Goal: Book appointment/travel/reservation

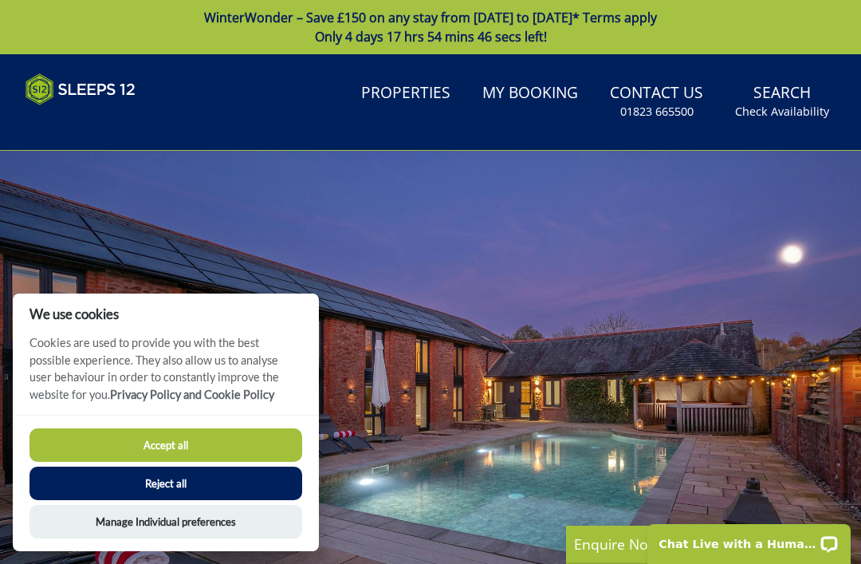
click at [132, 436] on button "Accept all" at bounding box center [166, 444] width 273 height 33
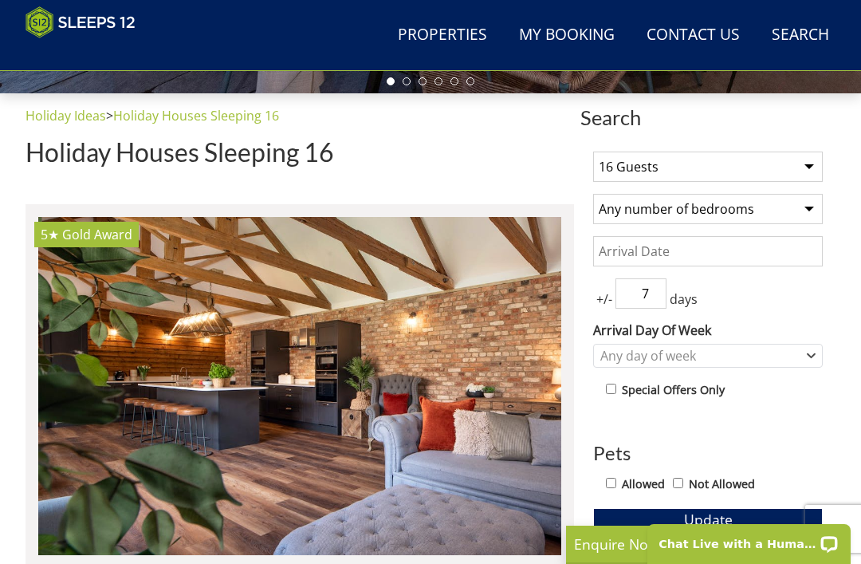
scroll to position [514, 0]
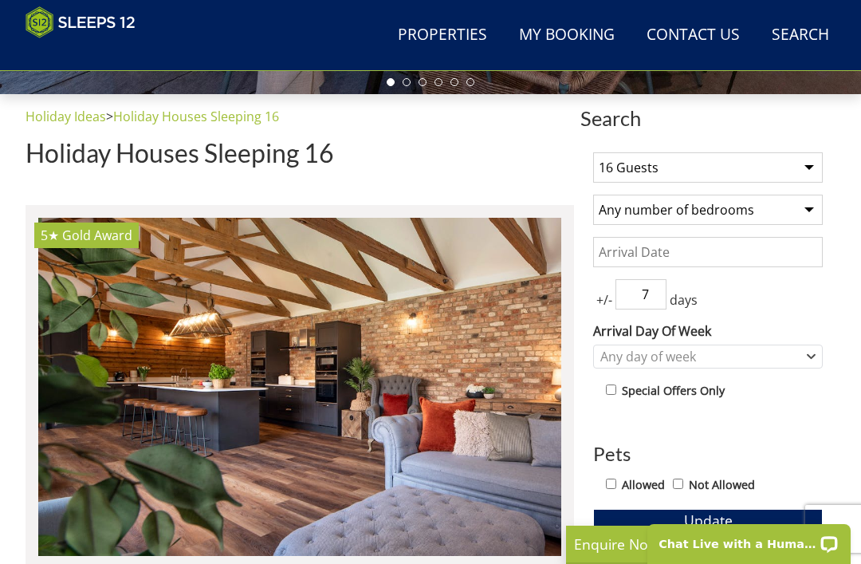
click at [661, 289] on input "7" at bounding box center [641, 294] width 51 height 30
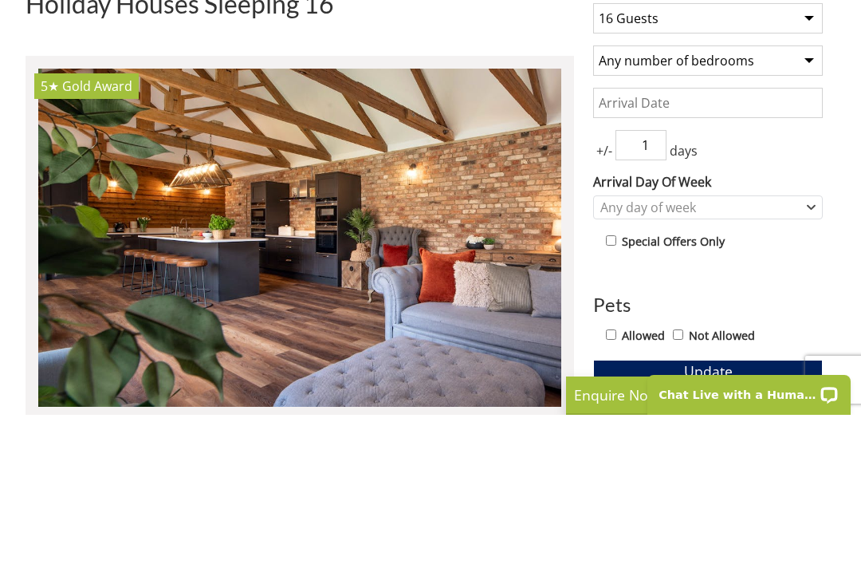
scroll to position [663, 0]
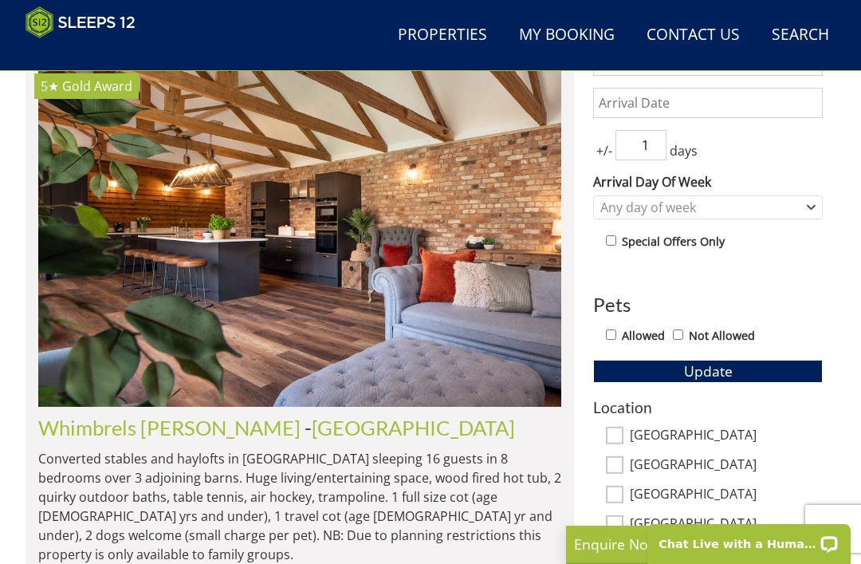
type input "1"
click at [799, 209] on div "Any day of week" at bounding box center [700, 208] width 207 height 18
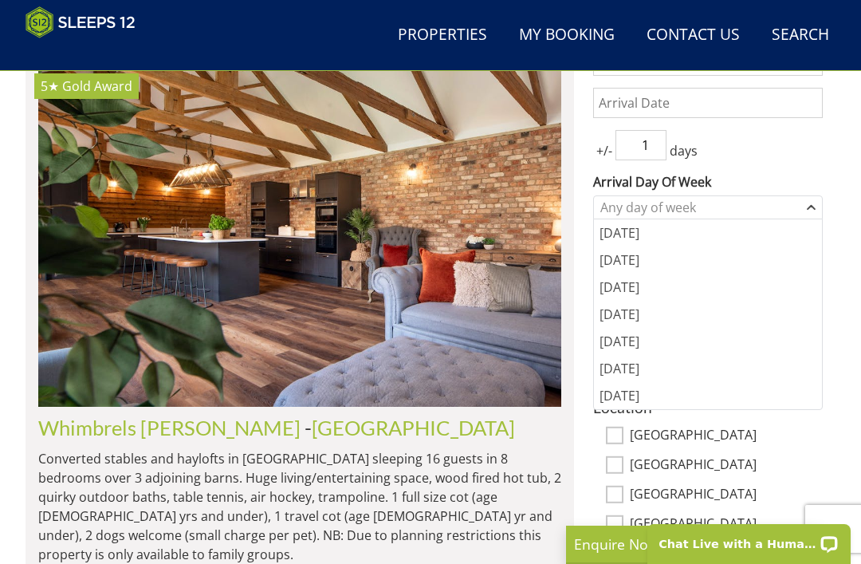
click at [663, 337] on div "[DATE]" at bounding box center [708, 341] width 228 height 27
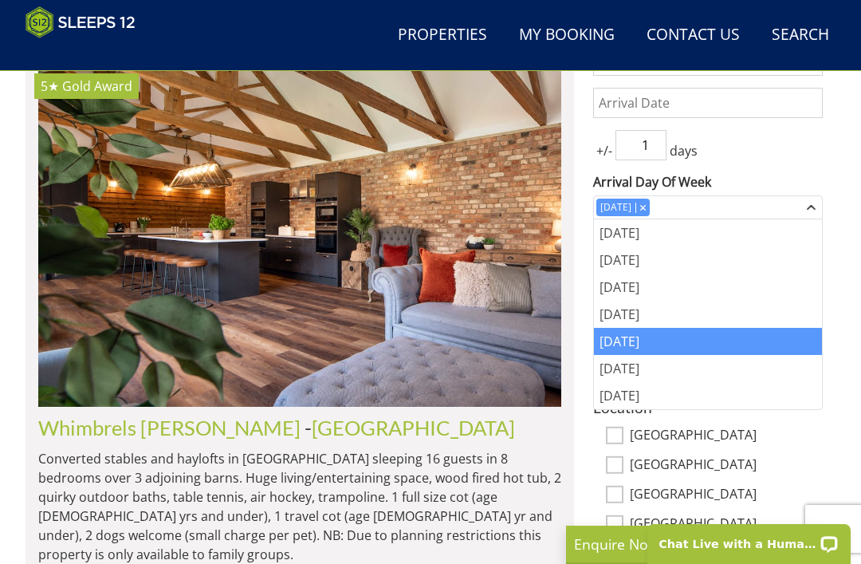
click at [830, 141] on div "1 Guest 2 Guests 3 Guests 4 Guests 5 Guests 6 Guests 7 Guests 8 Guests 9 Guests…" at bounding box center [708, 402] width 255 height 824
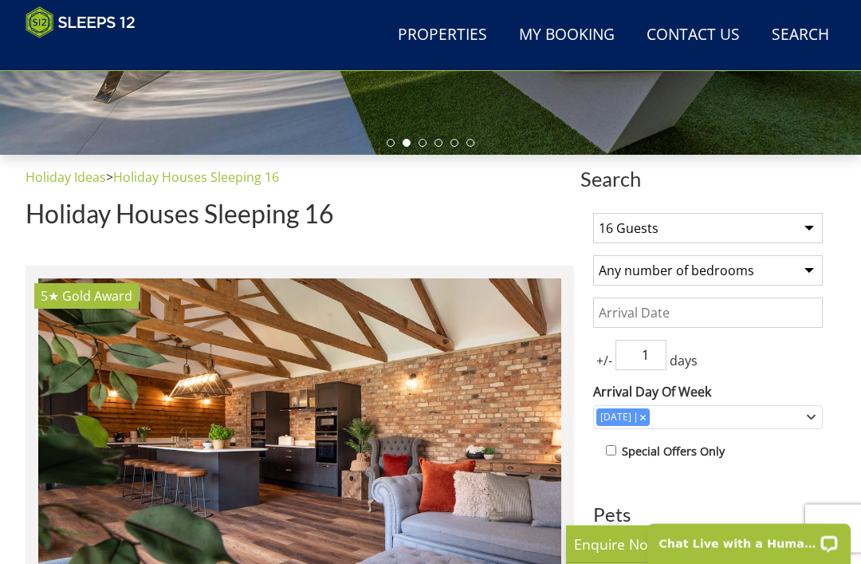
scroll to position [453, 0]
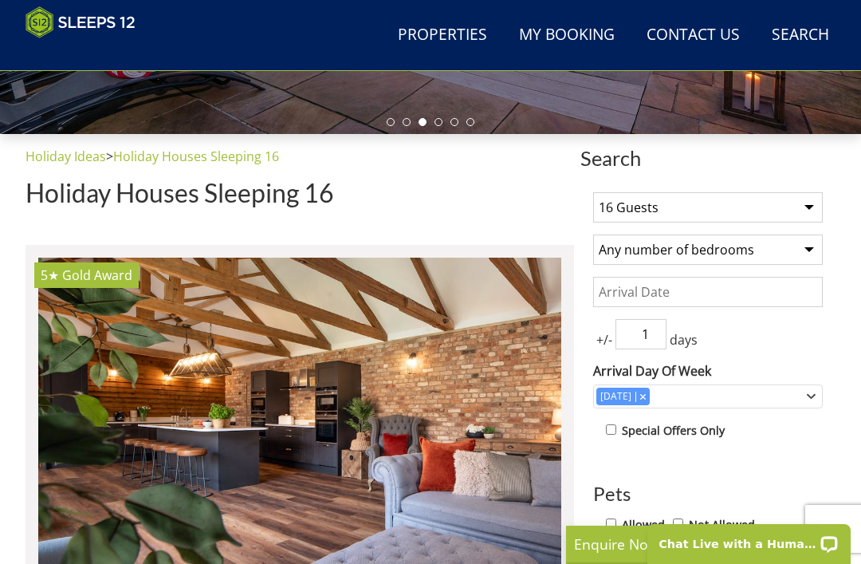
click at [788, 294] on input "Date" at bounding box center [708, 292] width 230 height 30
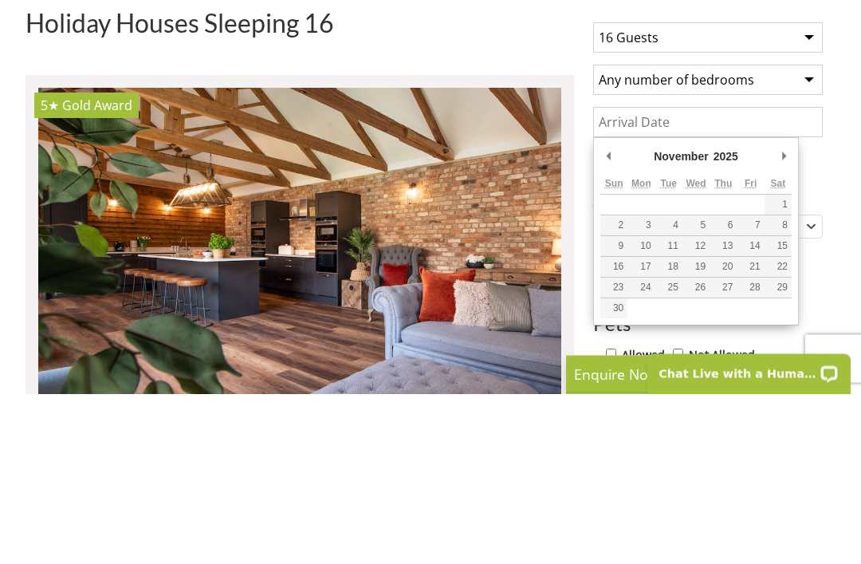
type input "[DATE]"
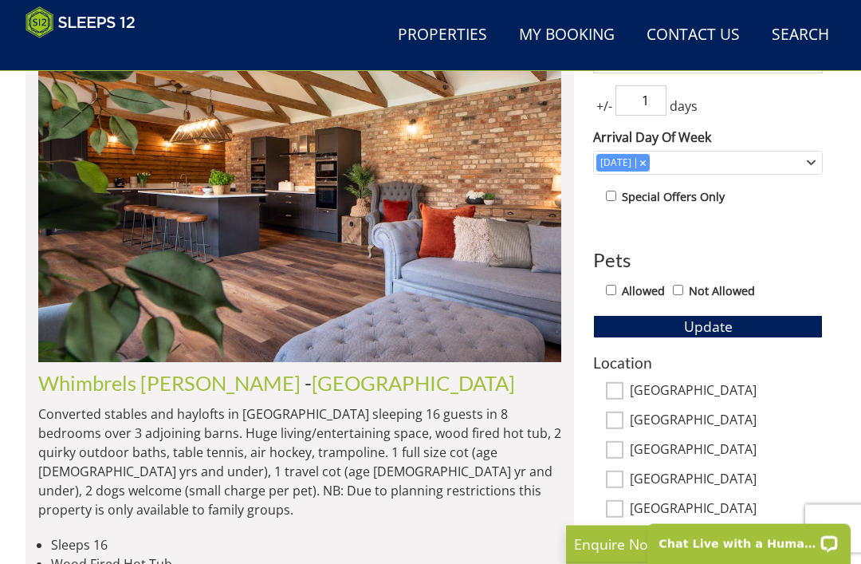
scroll to position [708, 0]
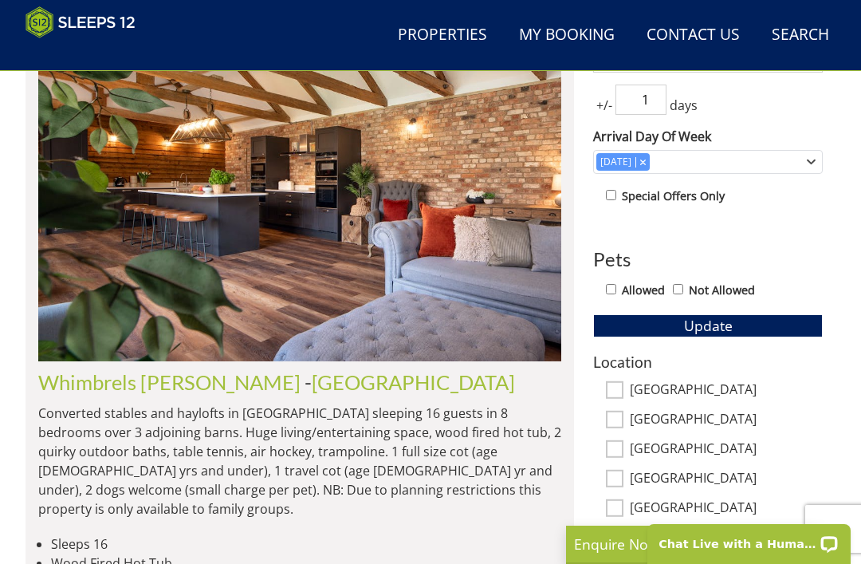
click at [616, 499] on input "[GEOGRAPHIC_DATA]" at bounding box center [615, 508] width 18 height 18
checkbox input "true"
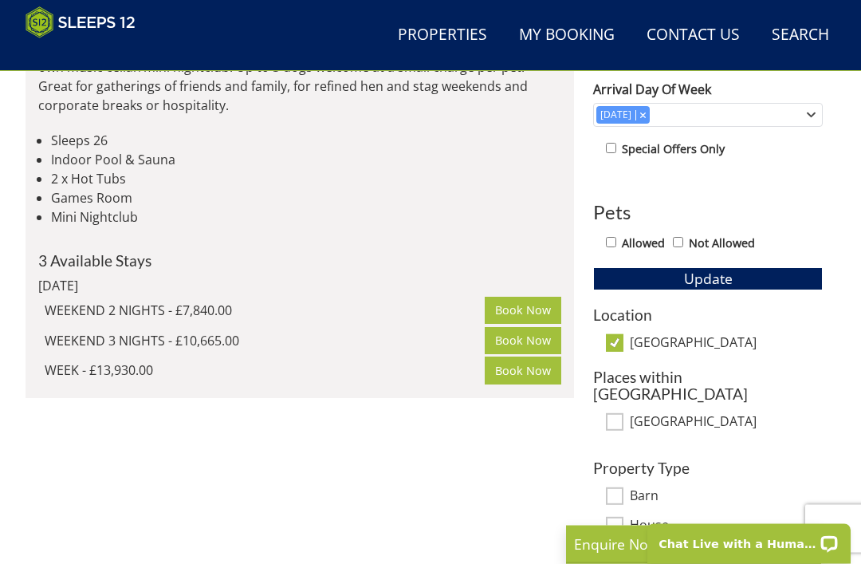
scroll to position [754, 0]
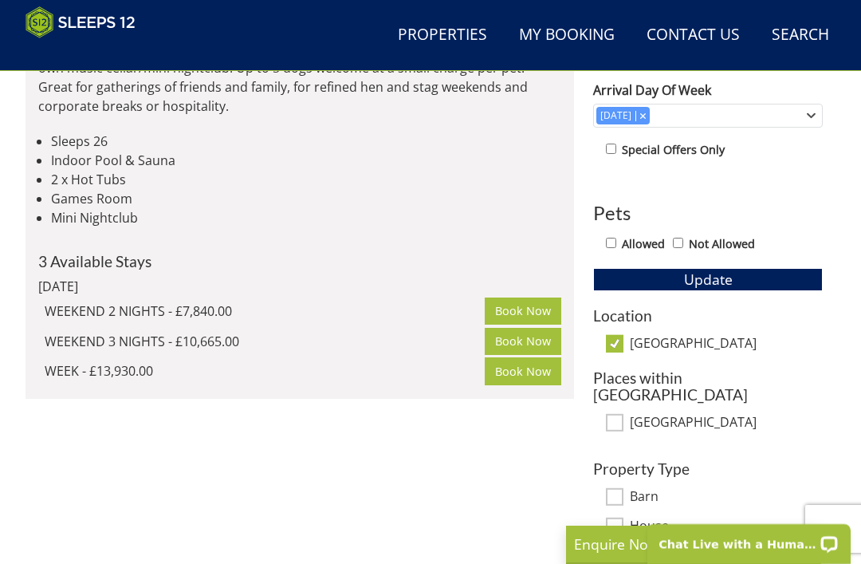
click at [620, 335] on input "[GEOGRAPHIC_DATA]" at bounding box center [615, 344] width 18 height 18
checkbox input "false"
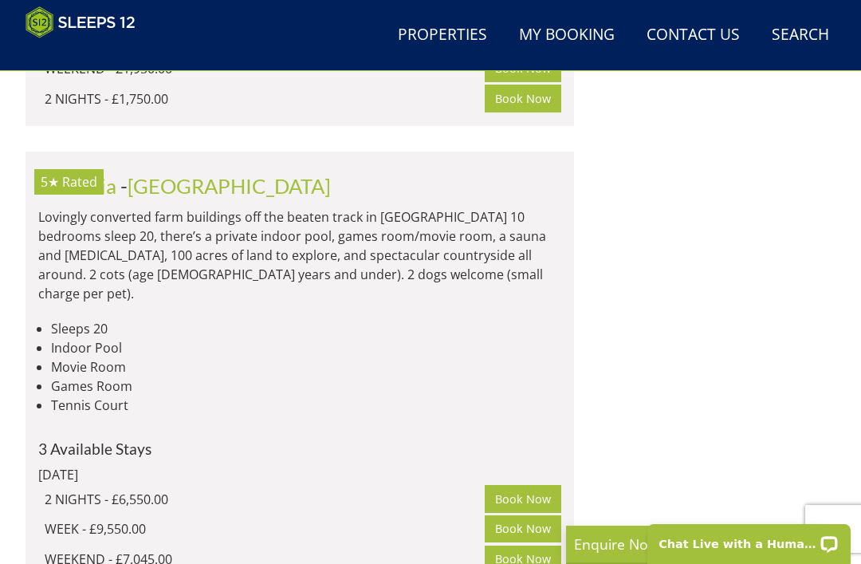
scroll to position [2101, 0]
